Goal: Transaction & Acquisition: Obtain resource

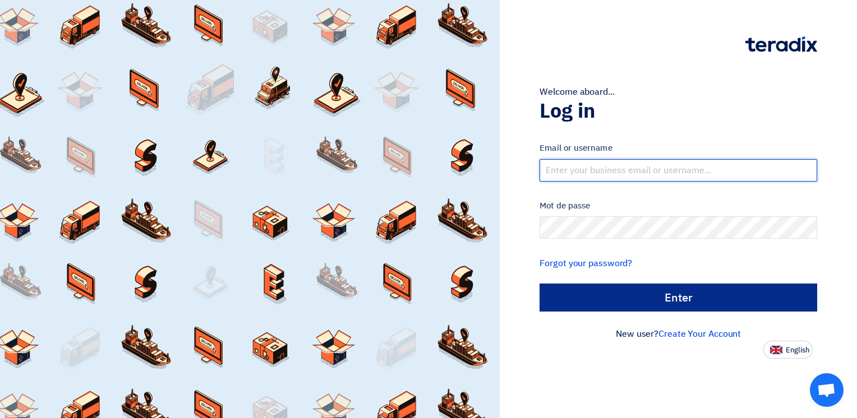
type input "ahmed.naguib@wadigroup.com.eg"
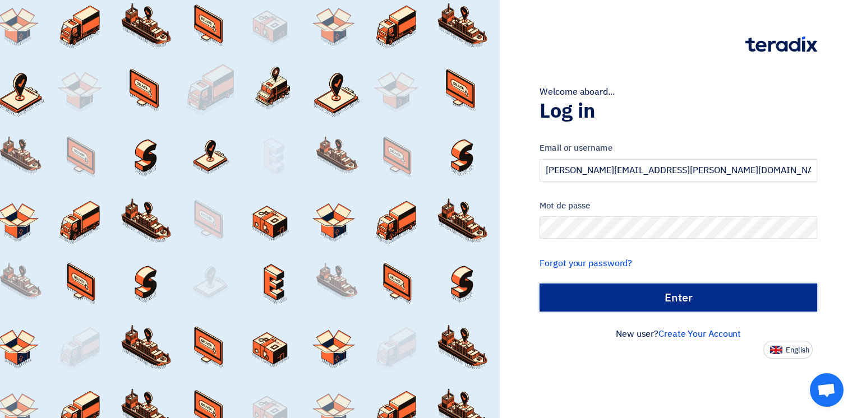
click at [644, 301] on input "الدخول" at bounding box center [678, 298] width 278 height 28
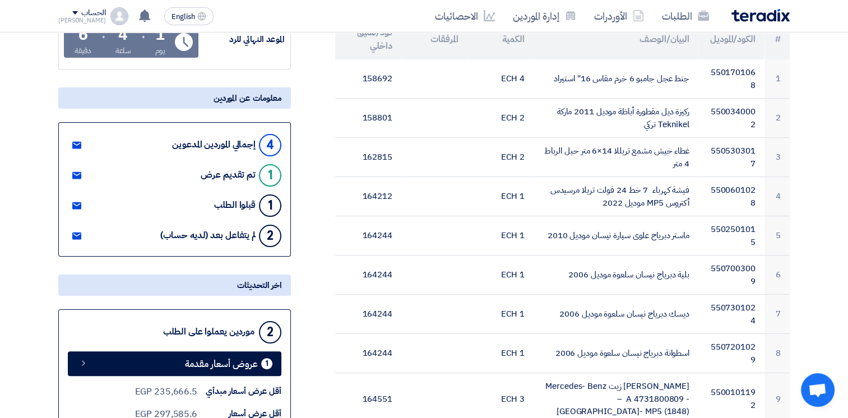
scroll to position [196, 0]
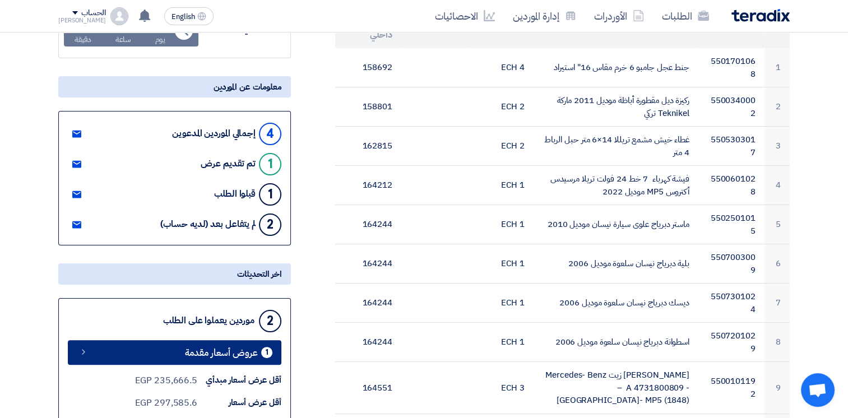
click at [234, 353] on span "عروض أسعار مقدمة" at bounding box center [221, 353] width 73 height 8
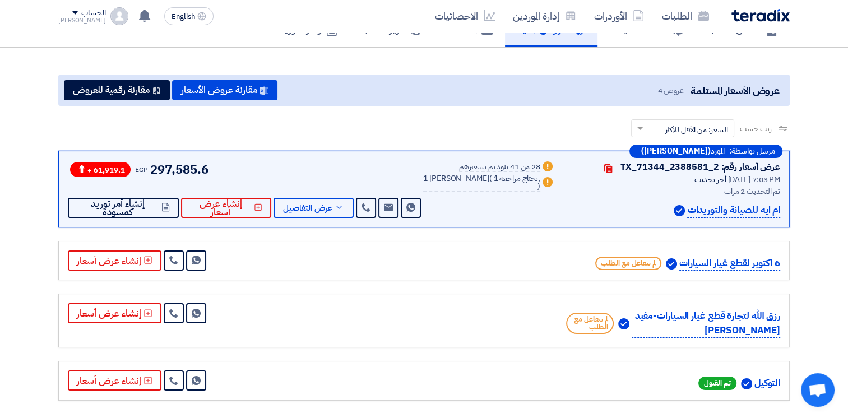
scroll to position [200, 0]
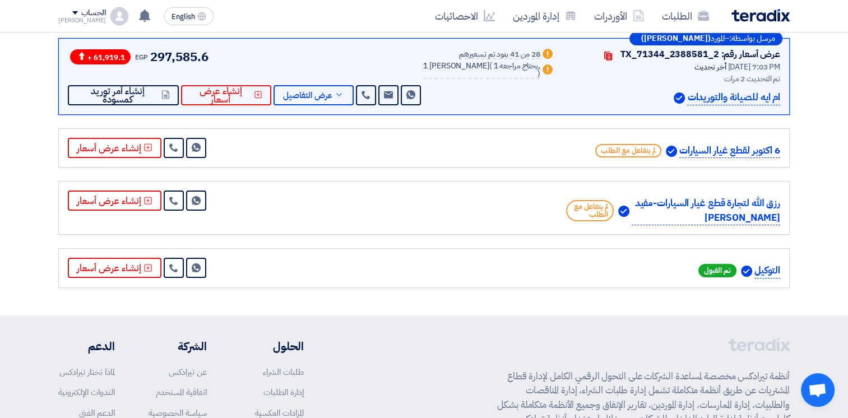
click at [354, 219] on div "رزق الله لتجارة قطع غيار السيارات-مفيد [PERSON_NAME] لم يتفاعل مع الطلب Send Me…" at bounding box center [424, 208] width 713 height 35
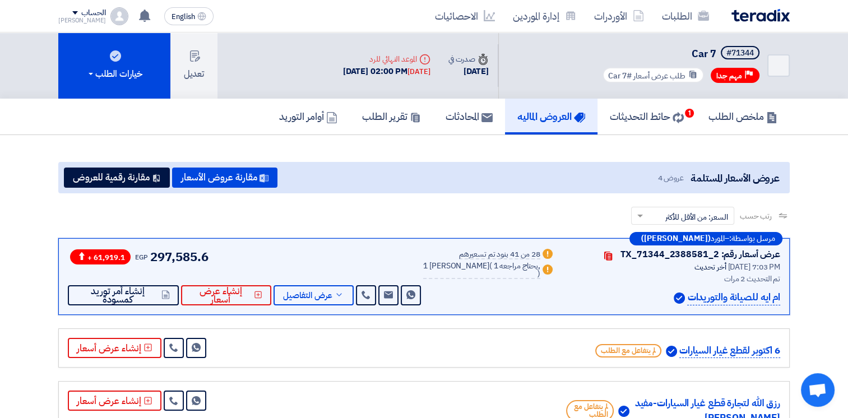
scroll to position [0, 0]
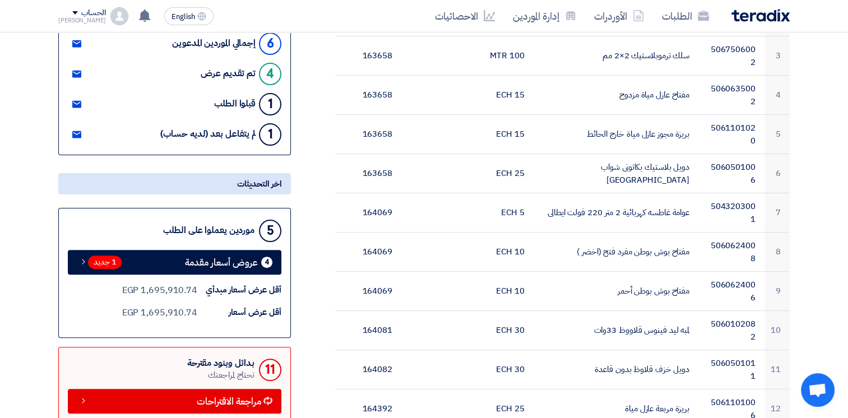
scroll to position [287, 0]
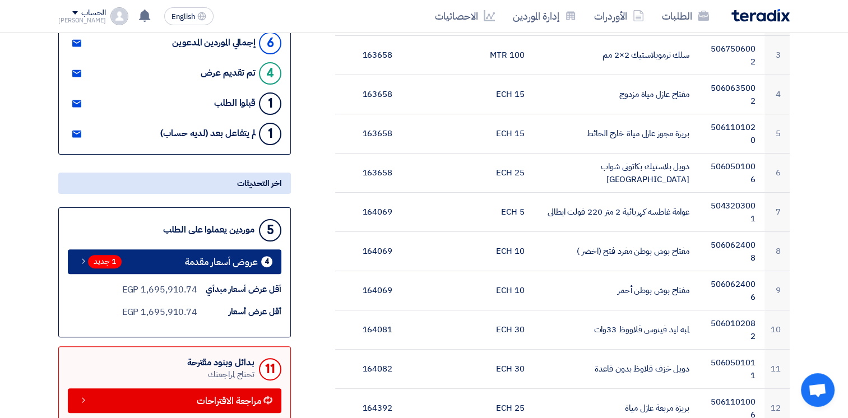
click at [249, 261] on span "عروض أسعار مقدمة" at bounding box center [221, 262] width 73 height 8
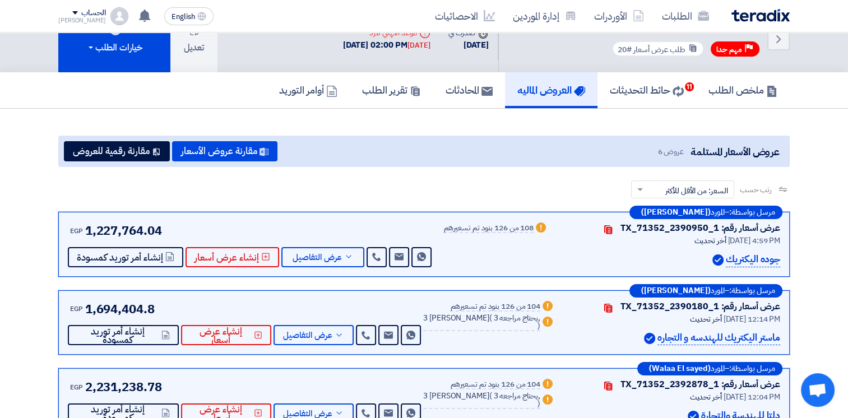
scroll to position [26, 0]
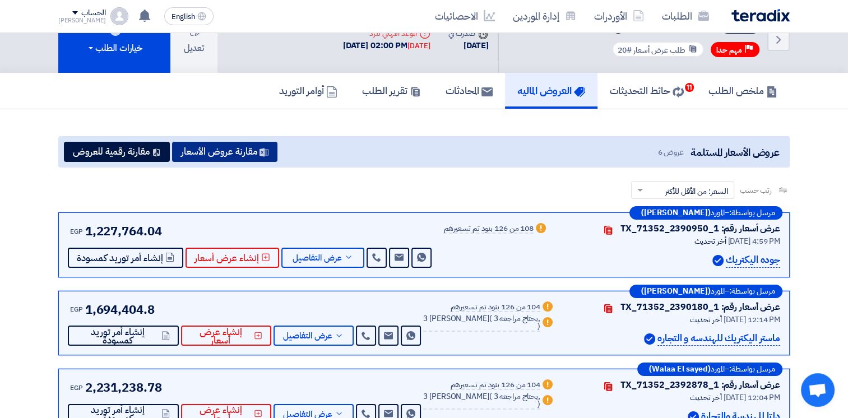
click at [245, 153] on button "مقارنة عروض الأسعار" at bounding box center [224, 152] width 105 height 20
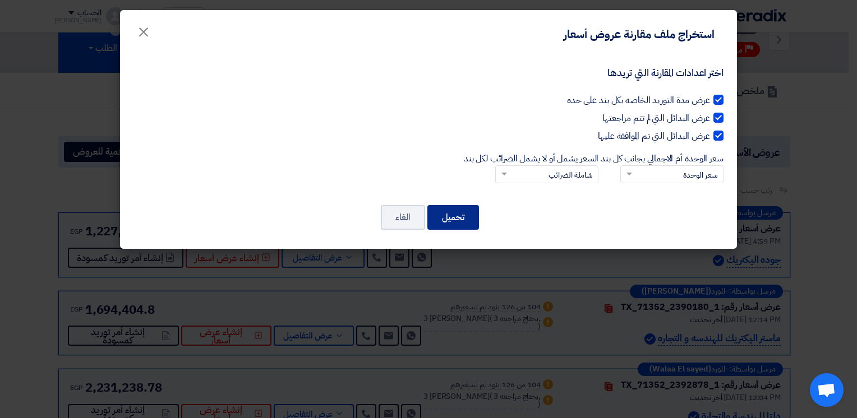
click at [460, 219] on button "تحميل" at bounding box center [453, 217] width 52 height 25
